Goal: Find specific page/section: Find specific page/section

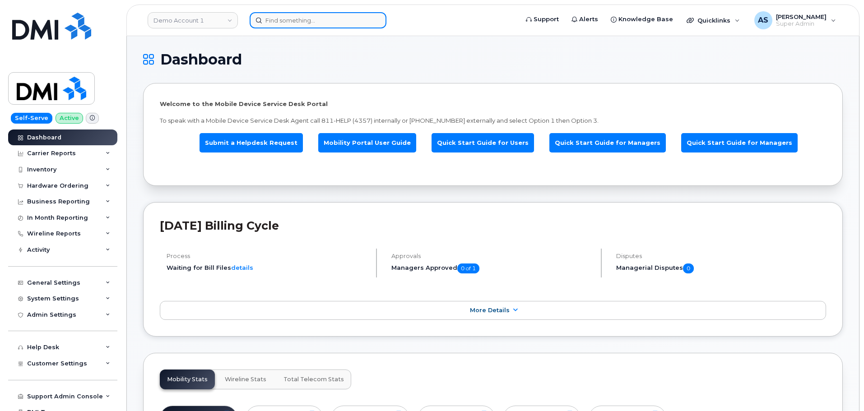
click at [287, 24] on input at bounding box center [318, 20] width 137 height 16
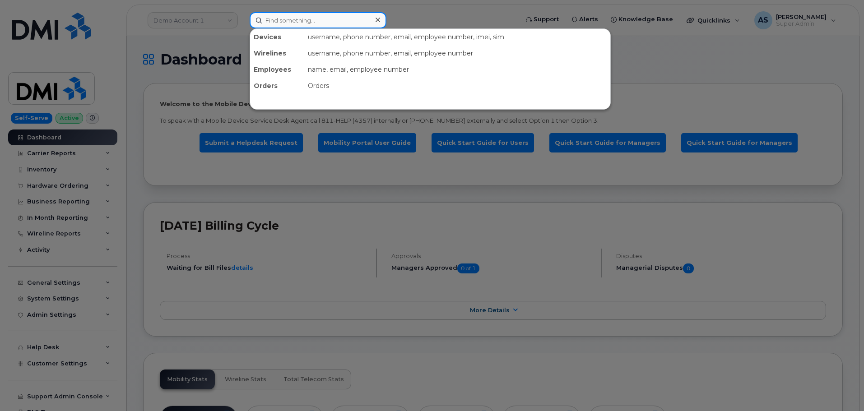
paste input "5138699156"
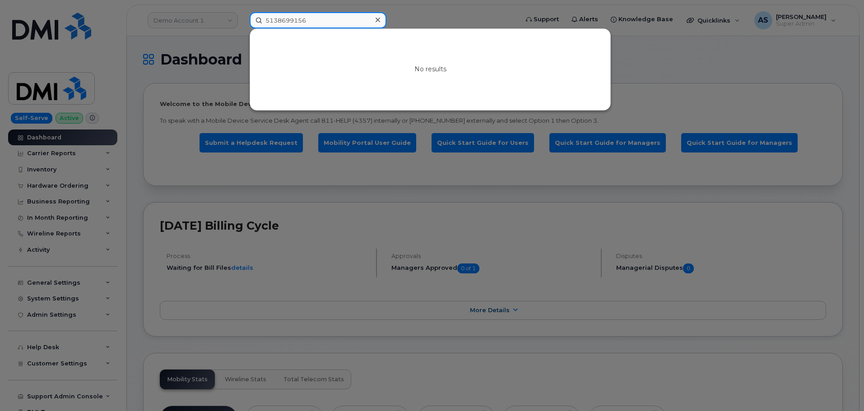
drag, startPoint x: 316, startPoint y: 26, endPoint x: 144, endPoint y: 43, distance: 173.3
click at [242, 28] on div "5138699156 No results" at bounding box center [380, 20] width 277 height 16
paste input "Justin Addington"
type input "Justin Addington"
click at [202, 39] on div at bounding box center [432, 205] width 864 height 411
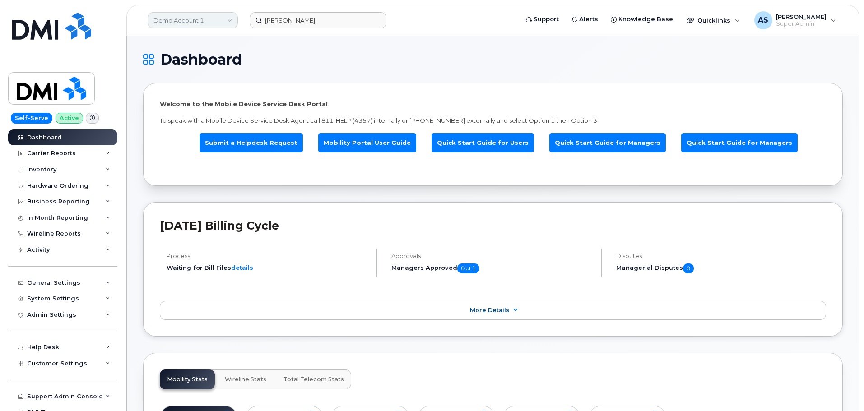
click at [213, 23] on link "Demo Account 1" at bounding box center [193, 20] width 90 height 16
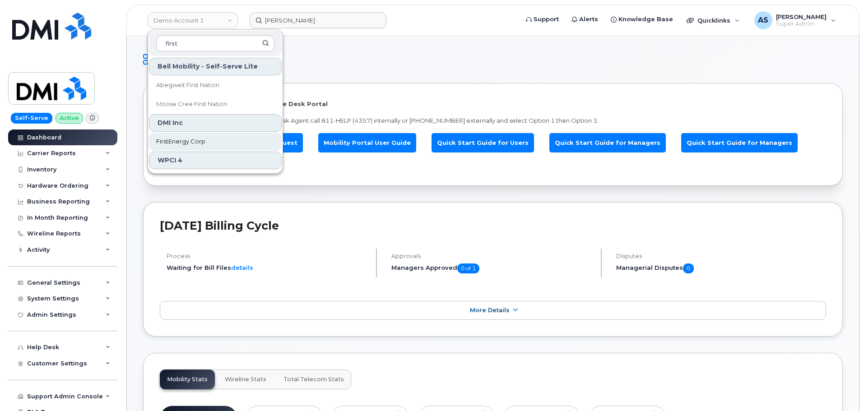
type input "first"
click at [210, 144] on link "FirstEnergy Corp" at bounding box center [215, 142] width 133 height 18
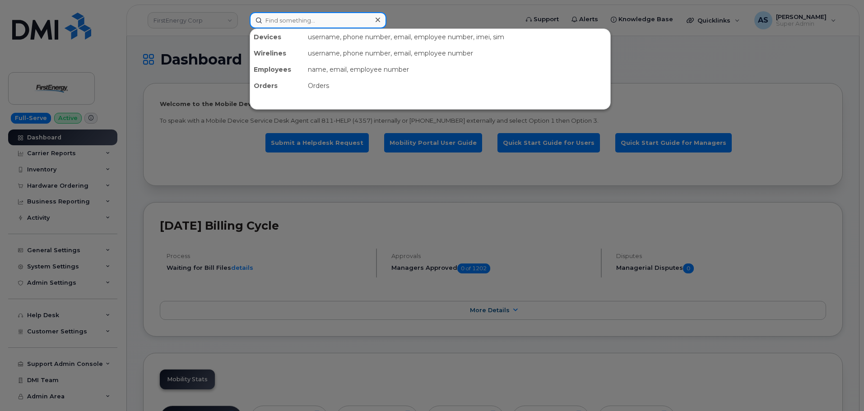
click at [307, 19] on input at bounding box center [318, 20] width 137 height 16
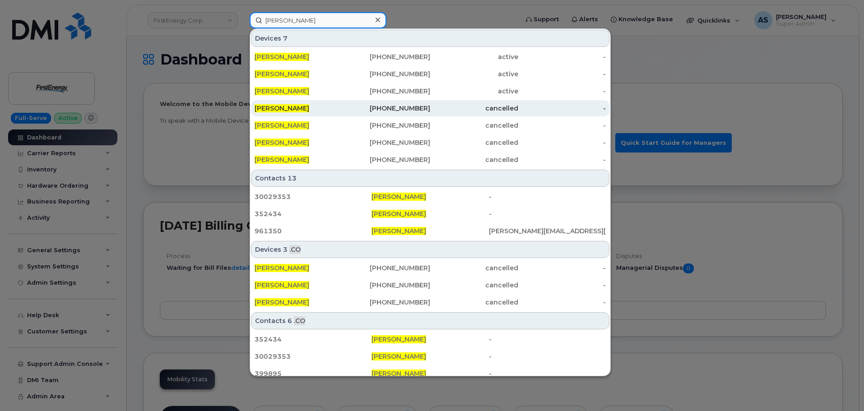
type input "james myers"
click at [327, 103] on div "James Myers" at bounding box center [299, 108] width 88 height 16
click at [335, 106] on div "James Myers" at bounding box center [299, 108] width 88 height 9
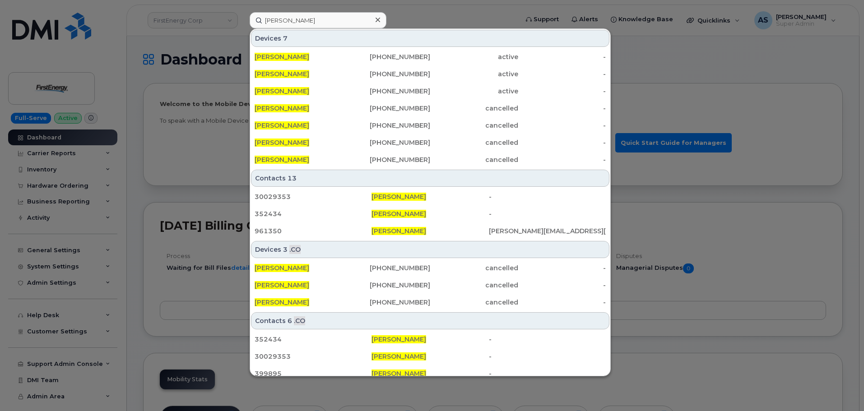
drag, startPoint x: 193, startPoint y: 58, endPoint x: 192, endPoint y: 64, distance: 5.6
click at [194, 59] on div at bounding box center [432, 205] width 864 height 411
drag, startPoint x: 302, startPoint y: 18, endPoint x: 186, endPoint y: 18, distance: 116.4
click at [242, 19] on div "james myers Devices 7 JAMES MYERS 346-556-4437 active - JAMES MYERS 337-247-145…" at bounding box center [380, 20] width 277 height 16
click at [167, 46] on div at bounding box center [432, 205] width 864 height 411
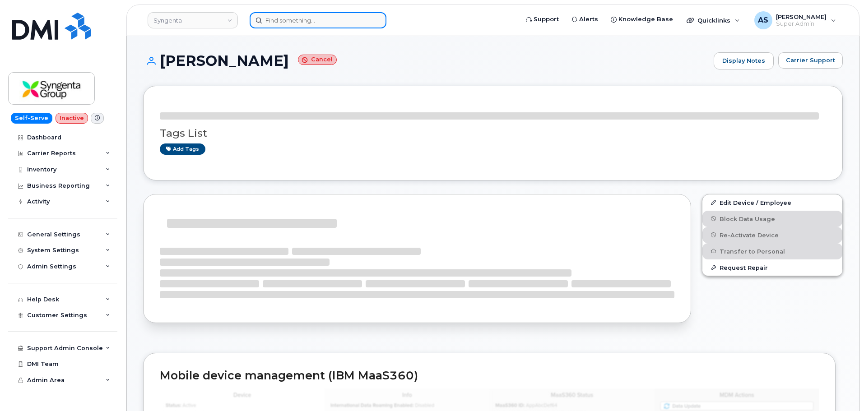
click at [324, 24] on input at bounding box center [318, 20] width 137 height 16
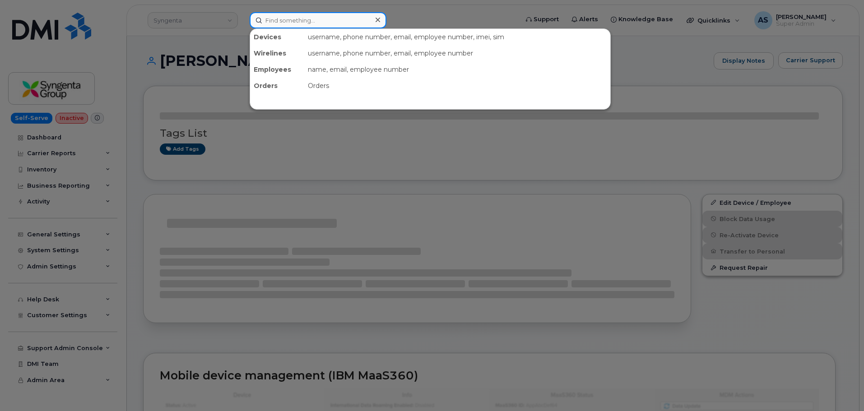
paste input "[PERSON_NAME]"
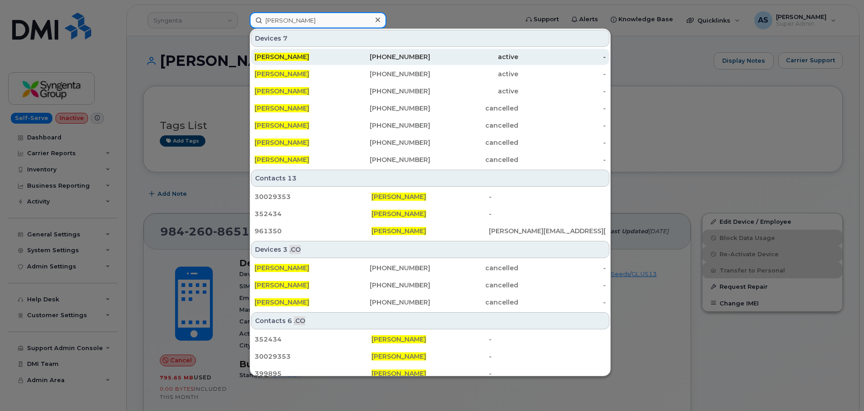
type input "james myers"
click at [330, 57] on div "[PERSON_NAME]" at bounding box center [299, 56] width 88 height 9
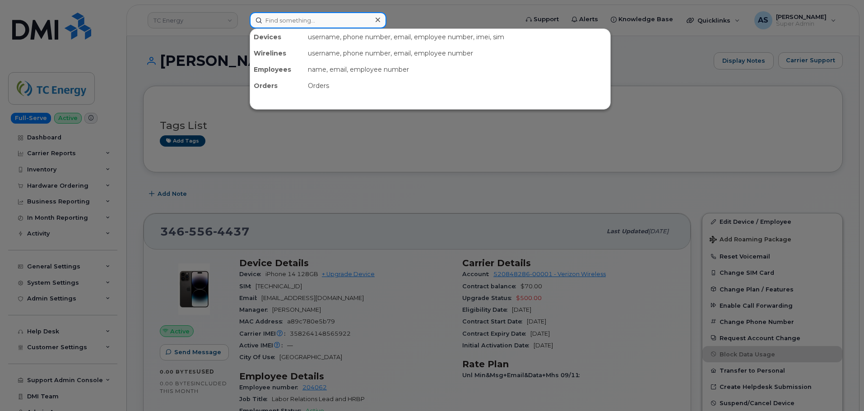
click at [315, 19] on input at bounding box center [318, 20] width 137 height 16
paste input "[PERSON_NAME]"
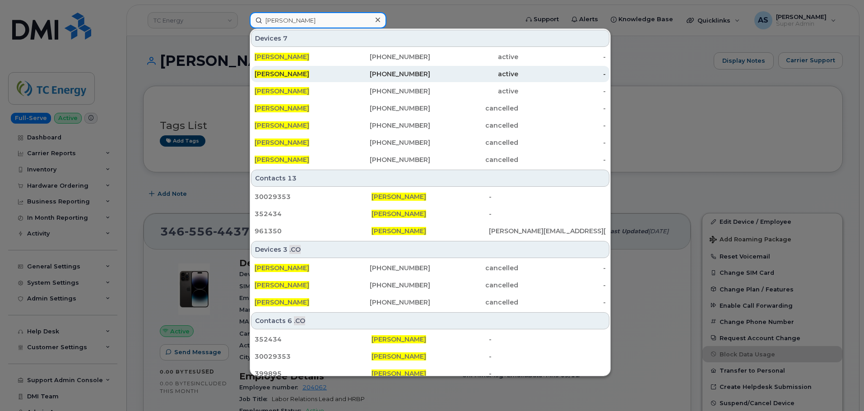
type input "james myers"
click at [301, 76] on span "[PERSON_NAME]" at bounding box center [282, 74] width 55 height 8
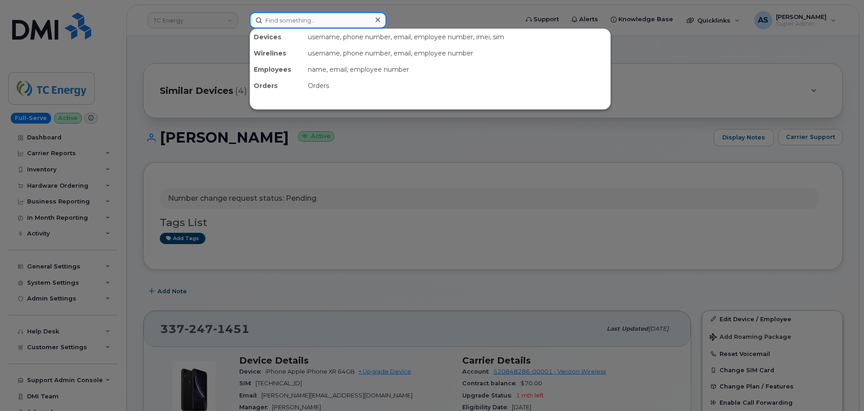
click at [312, 23] on input at bounding box center [318, 20] width 137 height 16
paste input "[PERSON_NAME]"
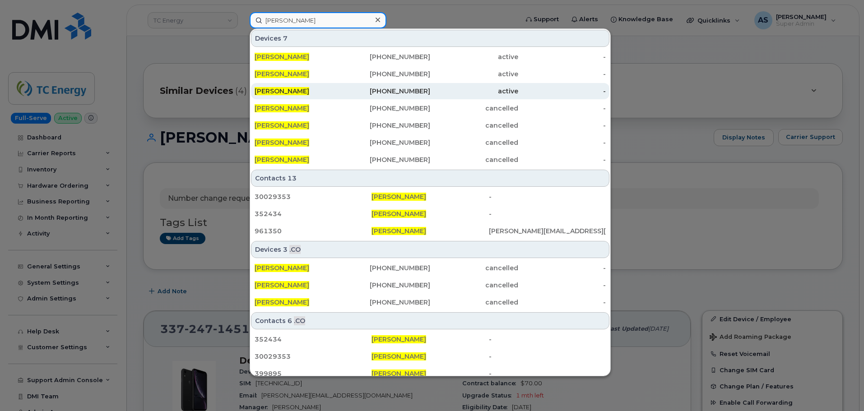
type input "[PERSON_NAME]"
click at [335, 95] on div "[PERSON_NAME]" at bounding box center [299, 91] width 88 height 9
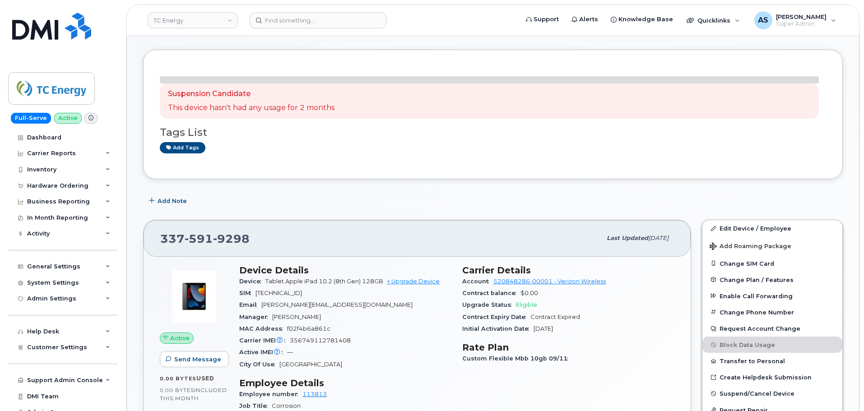
scroll to position [135, 0]
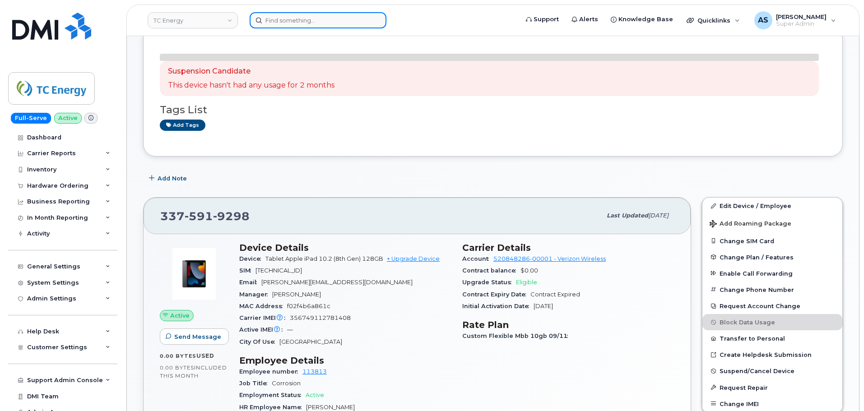
click at [346, 20] on input at bounding box center [318, 20] width 137 height 16
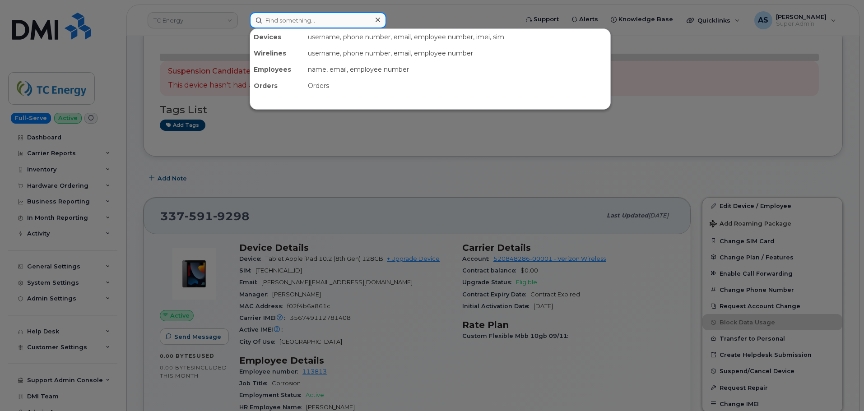
paste input "[PERSON_NAME]"
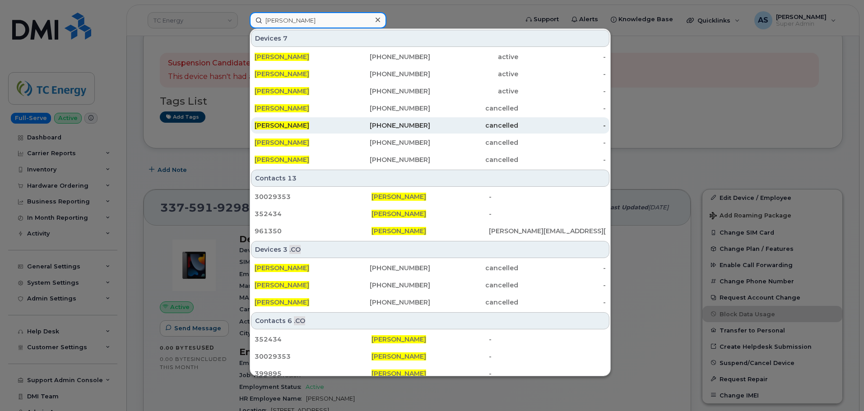
type input "[PERSON_NAME]"
click at [345, 128] on div "[PHONE_NUMBER]" at bounding box center [387, 125] width 88 height 9
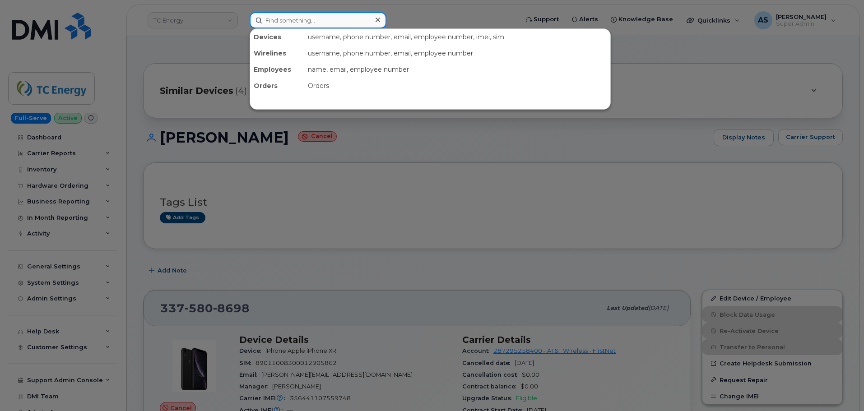
click at [318, 17] on input at bounding box center [318, 20] width 137 height 16
paste input "[PERSON_NAME]"
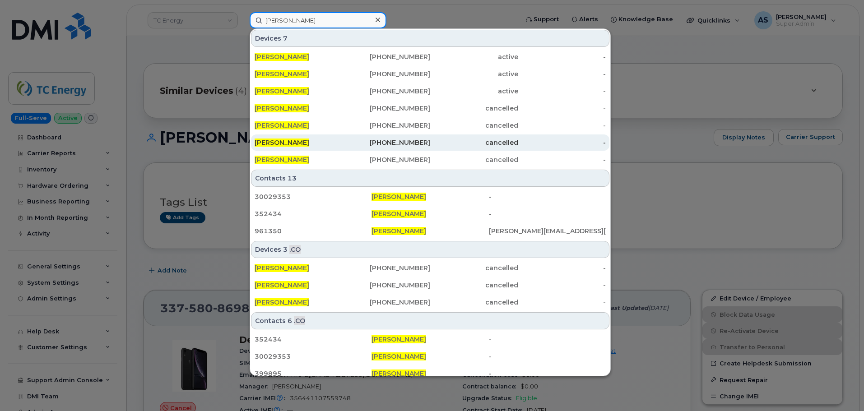
type input "[PERSON_NAME]"
click at [356, 140] on div "[PHONE_NUMBER]" at bounding box center [387, 142] width 88 height 9
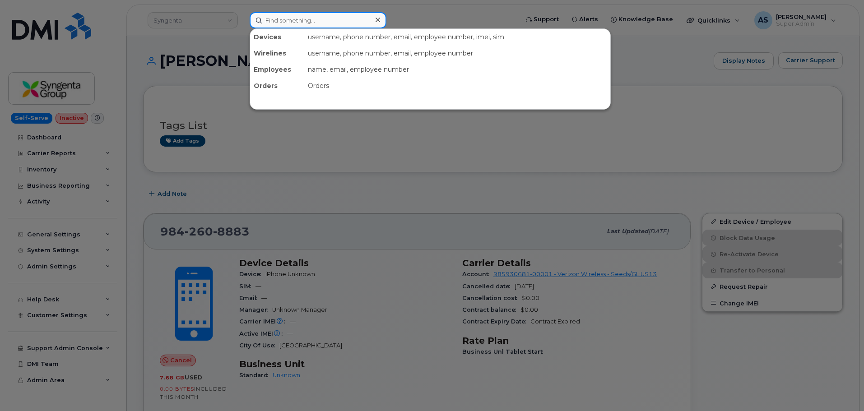
click at [321, 14] on input at bounding box center [318, 20] width 137 height 16
paste input "james myers"
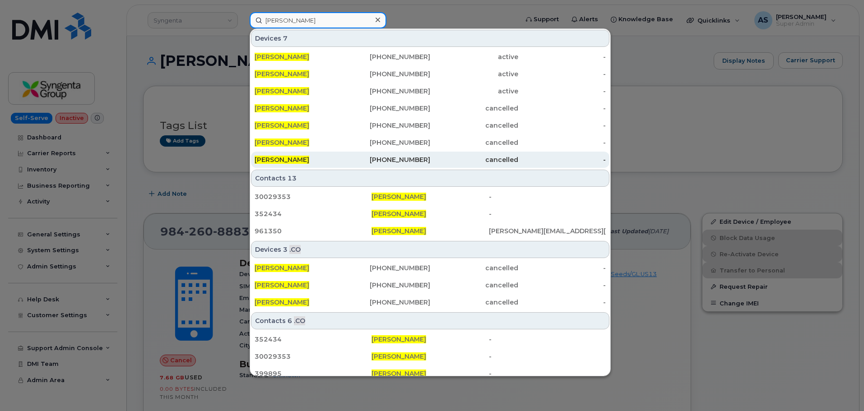
type input "james myers"
click at [335, 163] on div "James Myers" at bounding box center [299, 159] width 88 height 9
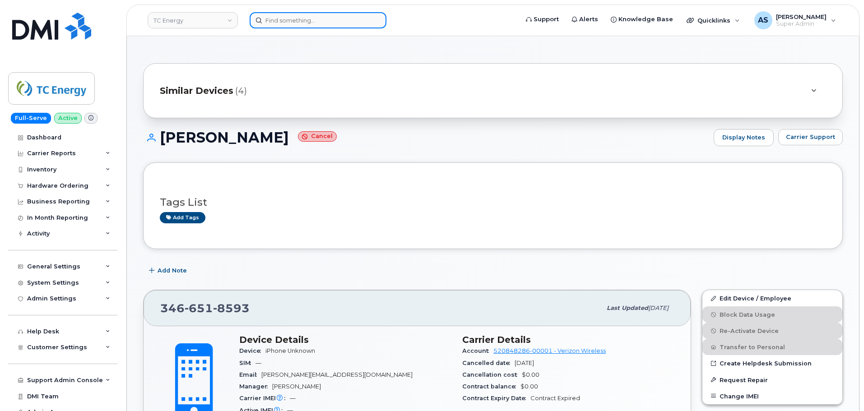
click at [331, 19] on input at bounding box center [318, 20] width 137 height 16
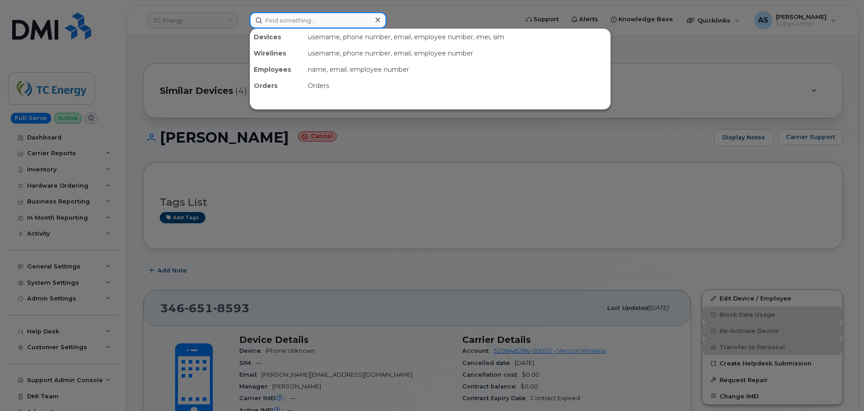
paste input "[PHONE_NUMBER]"
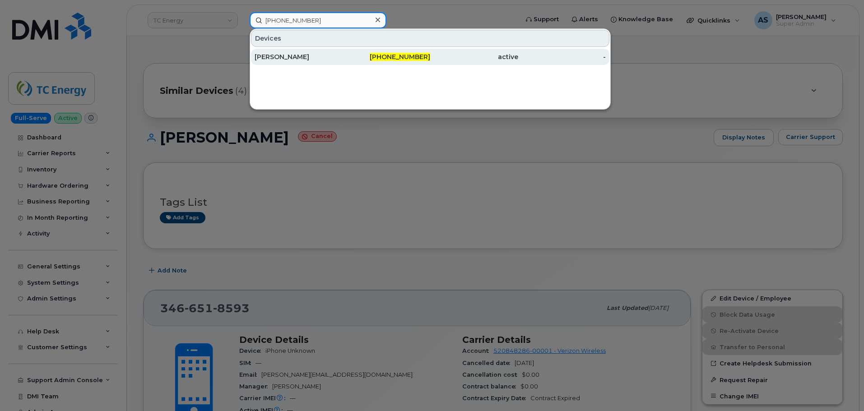
type input "[PHONE_NUMBER]"
click at [320, 56] on div "[PERSON_NAME]" at bounding box center [299, 56] width 88 height 9
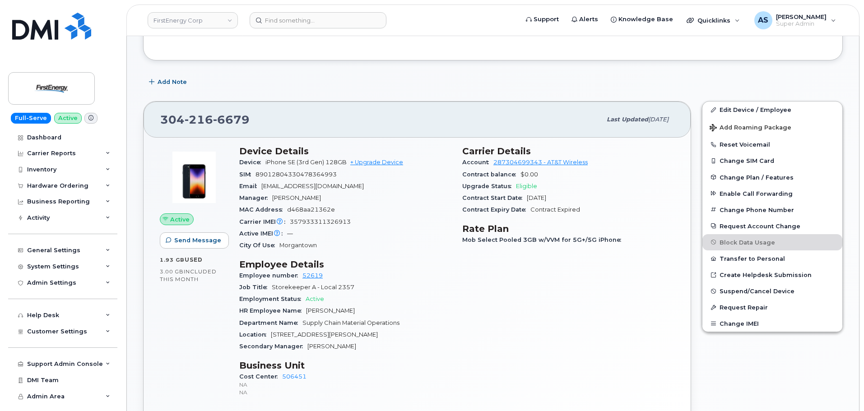
scroll to position [226, 0]
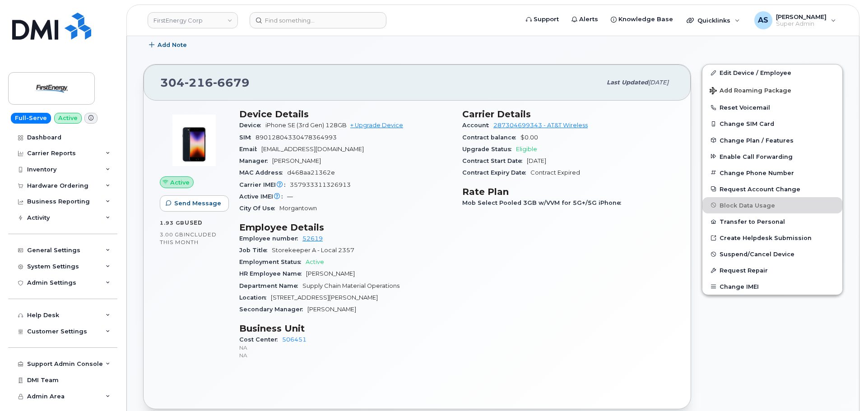
click at [689, 283] on div "Active Send Message 1.93 GB  used 3.00 GB  included this month Device Details D…" at bounding box center [417, 255] width 547 height 308
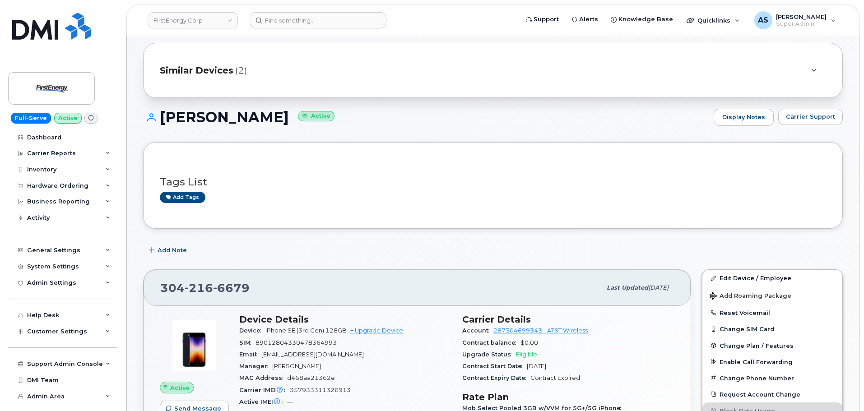
scroll to position [0, 0]
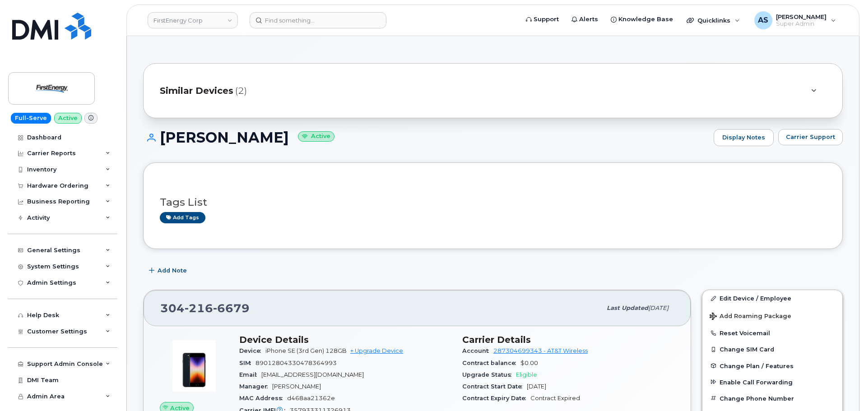
click at [507, 133] on h1 "JAMES Q MYERS Active" at bounding box center [426, 138] width 566 height 16
click at [284, 24] on input at bounding box center [318, 20] width 137 height 16
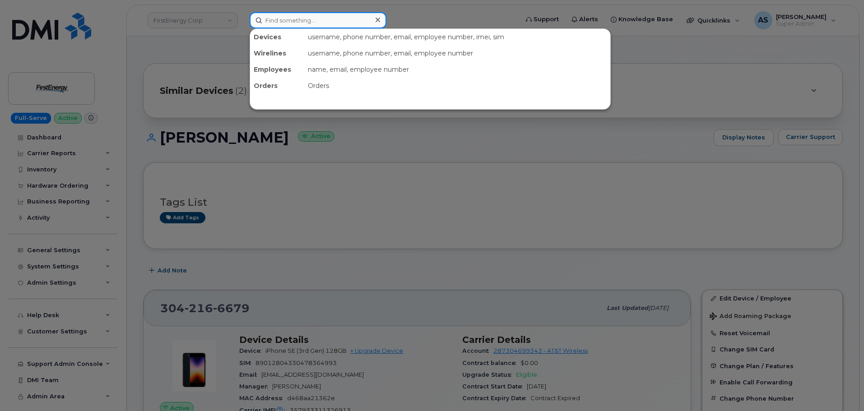
paste input "016094001170260"
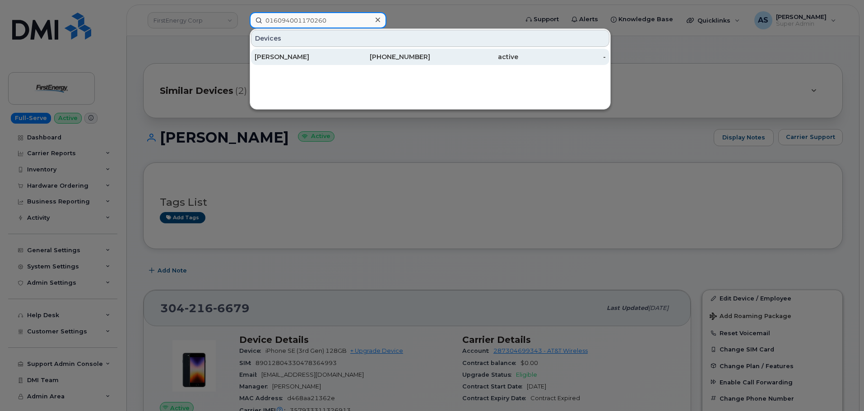
type input "016094001170260"
click at [315, 55] on div "[PERSON_NAME]" at bounding box center [299, 56] width 88 height 9
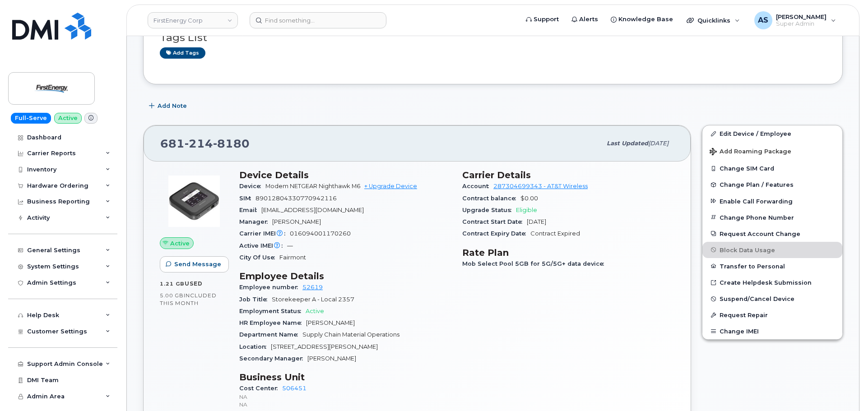
scroll to position [181, 0]
